Goal: Transaction & Acquisition: Purchase product/service

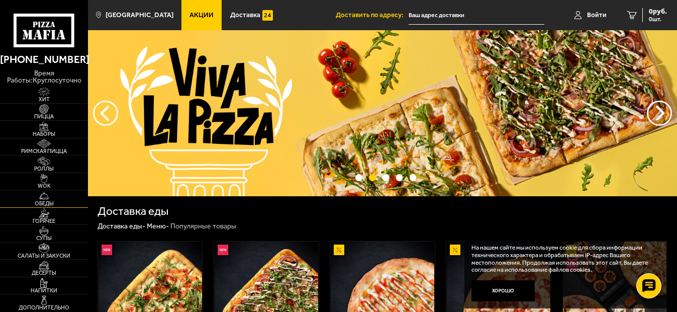
click at [55, 199] on img at bounding box center [44, 196] width 27 height 10
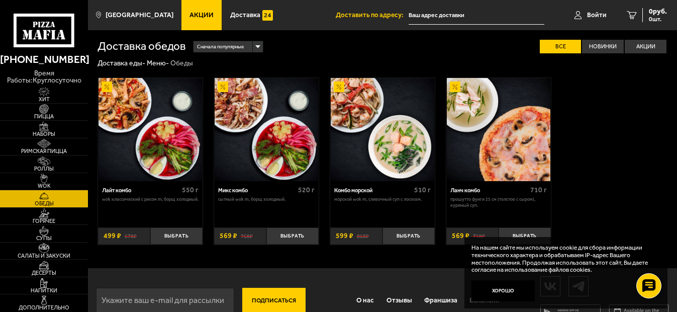
click at [159, 143] on img at bounding box center [151, 130] width 104 height 104
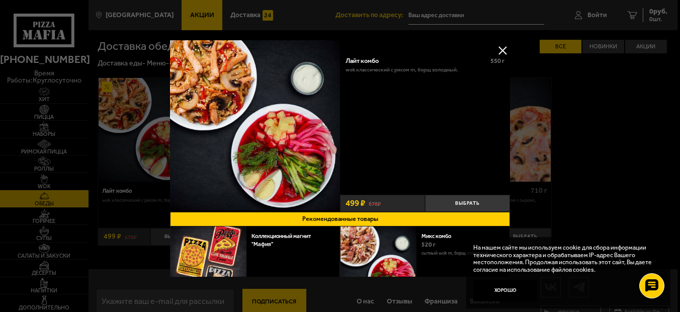
click at [502, 47] on button at bounding box center [502, 50] width 15 height 15
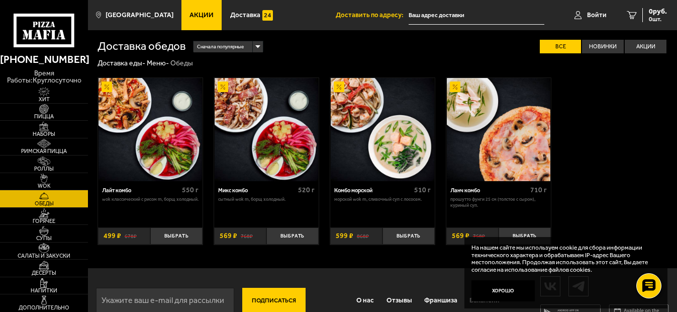
click at [364, 132] on img at bounding box center [383, 130] width 104 height 104
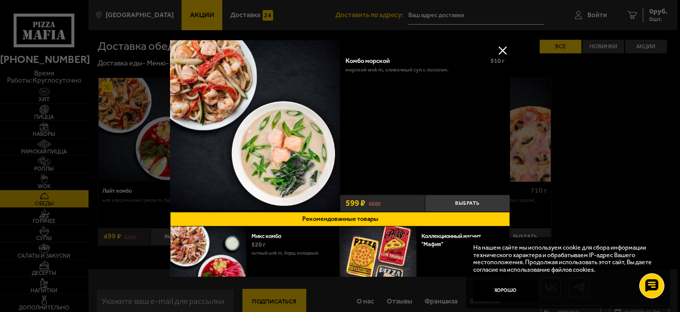
click at [498, 48] on button at bounding box center [502, 50] width 15 height 15
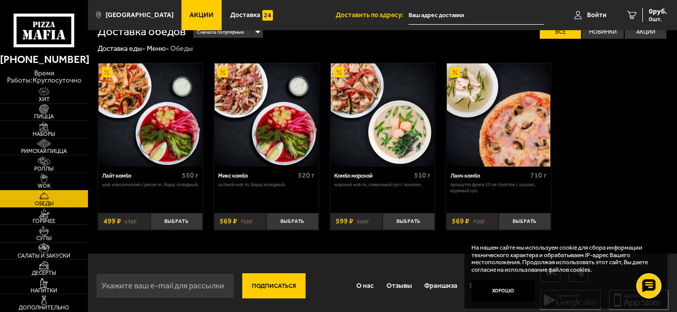
scroll to position [22, 0]
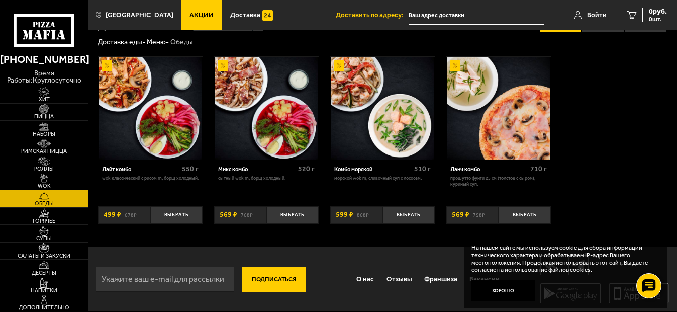
click at [493, 291] on button "Хорошо" at bounding box center [503, 290] width 63 height 21
